Goal: Transaction & Acquisition: Purchase product/service

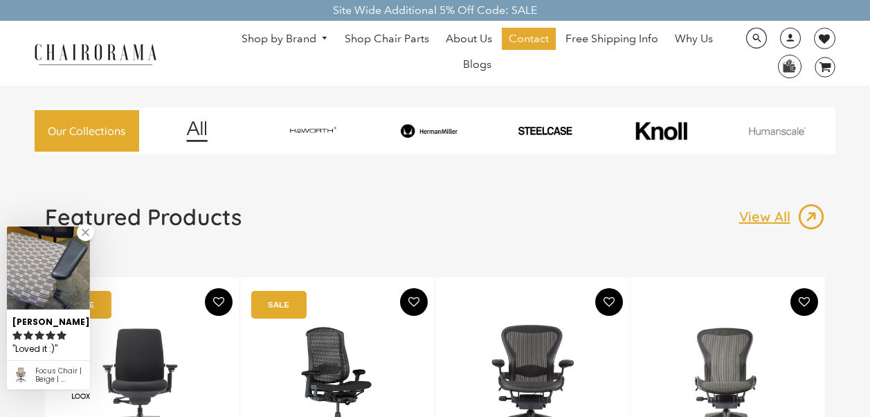
click at [398, 129] on img at bounding box center [429, 131] width 112 height 15
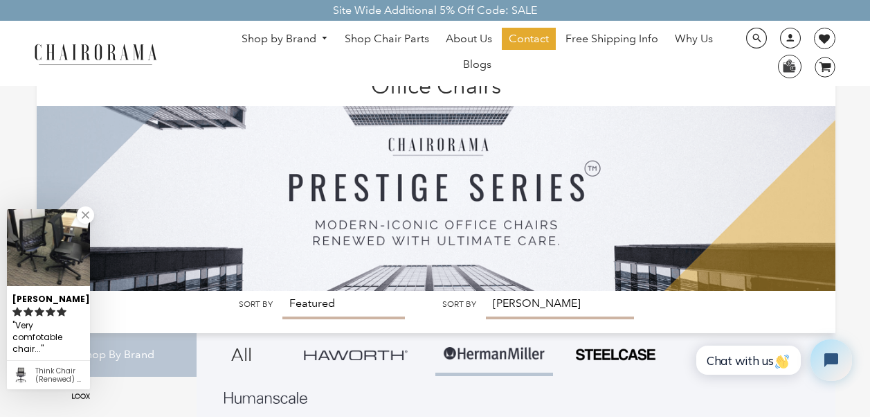
click at [298, 299] on select "Featured Best Selling Alphabetically, A-Z Alphabetically, Z-A Price, low to hig…" at bounding box center [344, 305] width 123 height 28
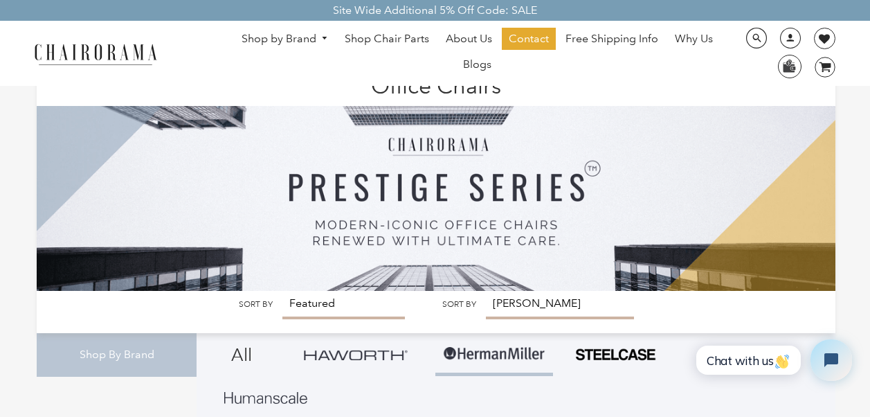
click at [436, 165] on img at bounding box center [436, 180] width 798 height 222
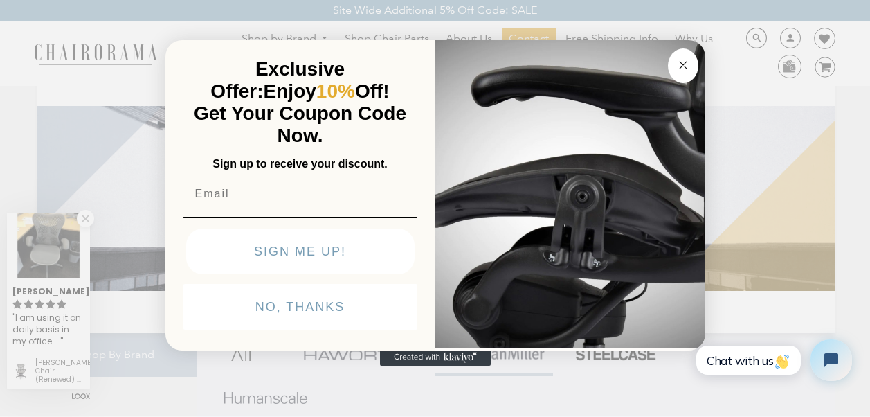
click at [505, 301] on img "POPUP Form" at bounding box center [571, 192] width 270 height 310
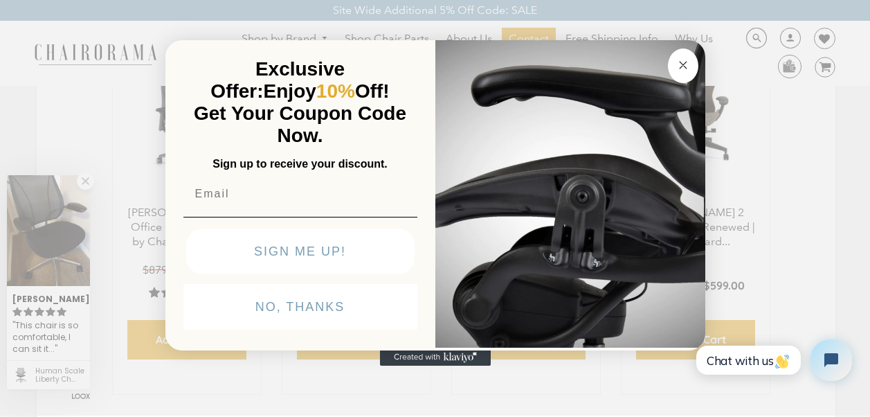
scroll to position [443, 0]
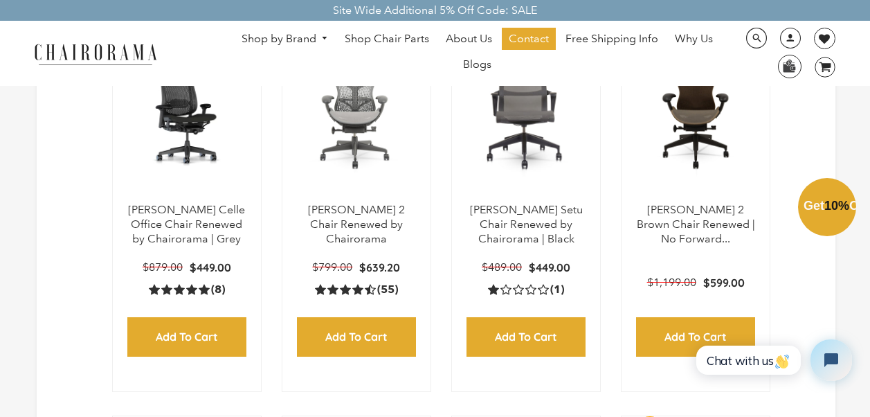
click at [154, 328] on div "Close dialog Exclusive Offer: Enjoy 10% Off! Get Your Coupon Code Now. Sign up …" at bounding box center [435, 207] width 870 height 417
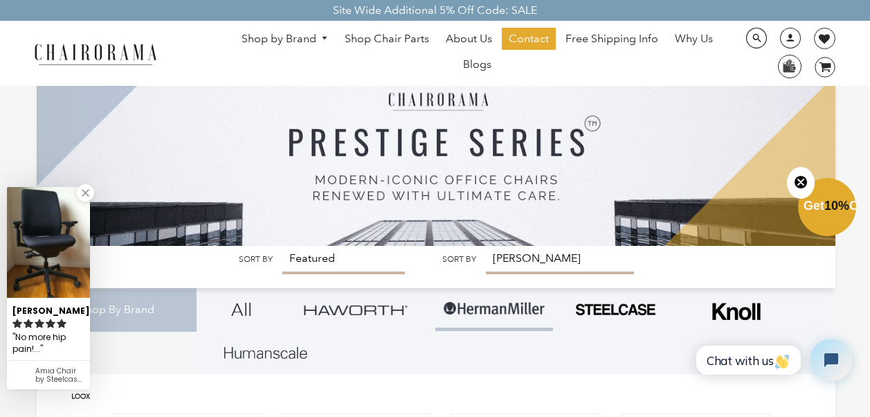
scroll to position [0, 0]
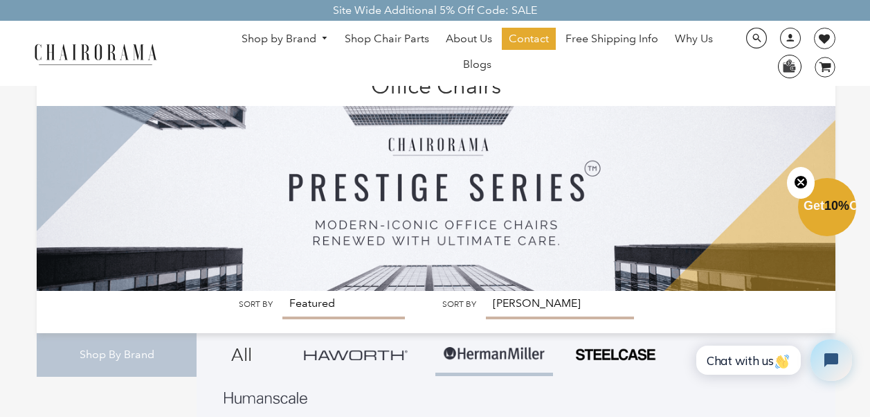
click at [782, 60] on img at bounding box center [789, 65] width 21 height 21
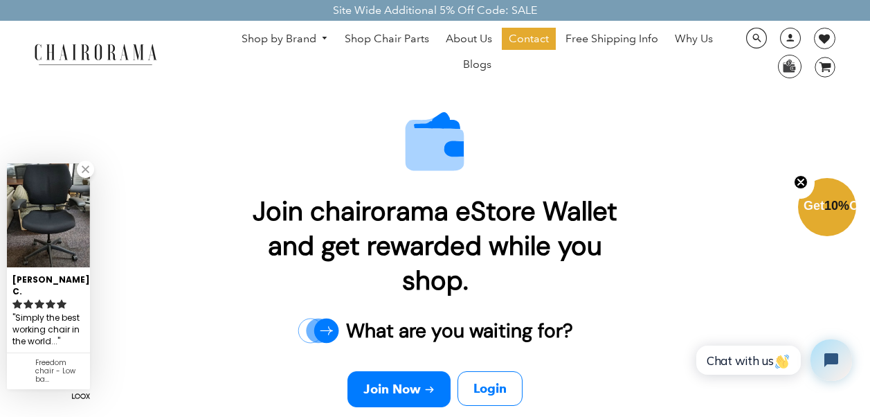
click at [77, 400] on div "Join chairorama eStore Wallet and get rewarded while you shop. What are you wai…" at bounding box center [435, 262] width 870 height 386
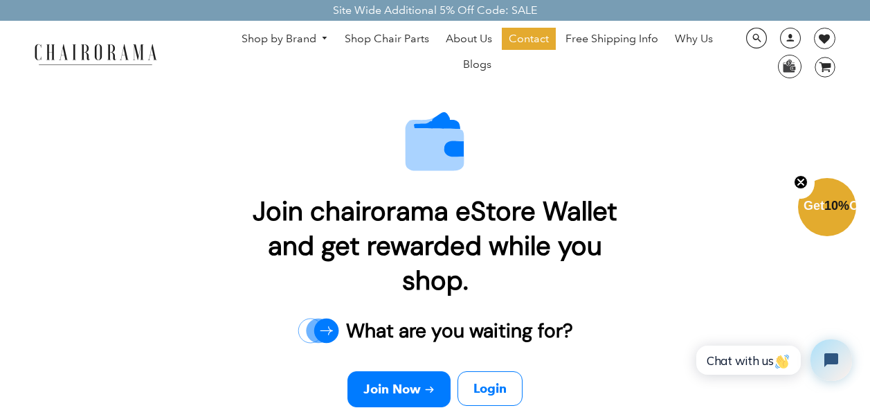
click at [81, 222] on div "Join chairorama eStore Wallet and get rewarded while you shop. What are you wai…" at bounding box center [435, 262] width 870 height 386
click at [816, 78] on icon "image/svg+xml Layer 1" at bounding box center [825, 68] width 21 height 22
